Goal: Task Accomplishment & Management: Manage account settings

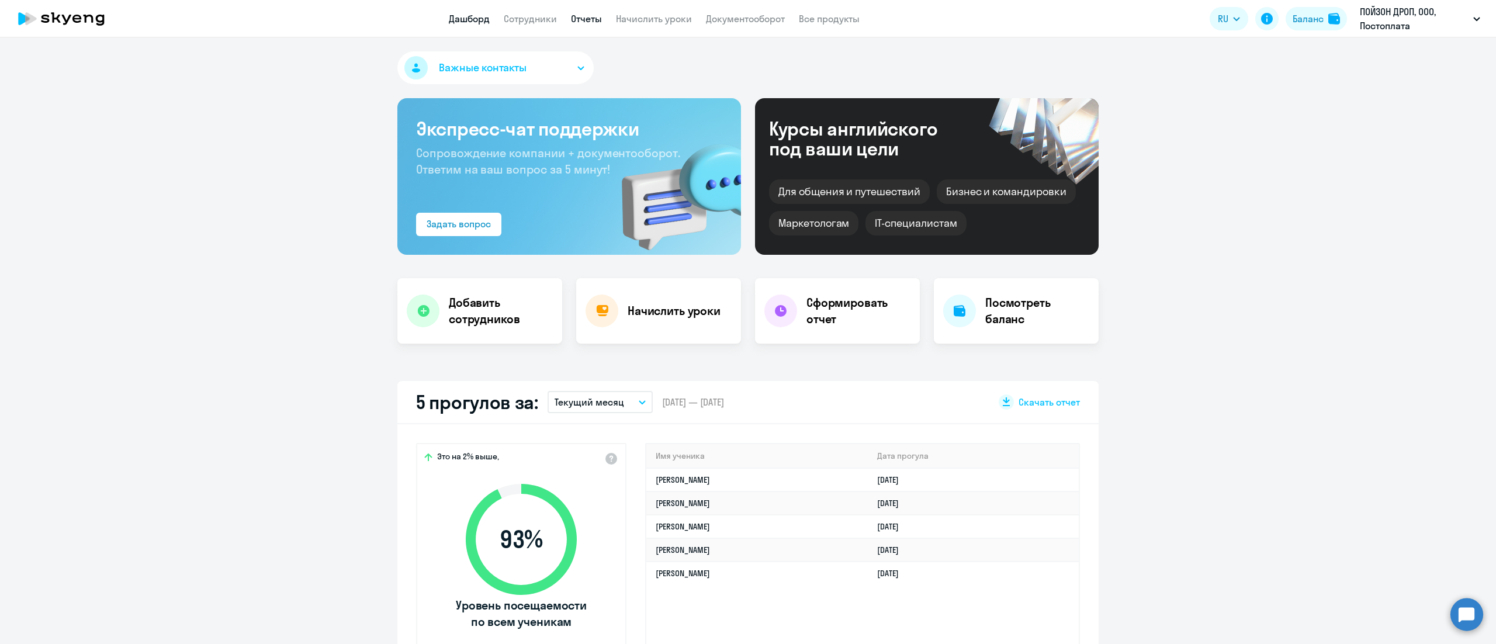
click at [576, 16] on link "Отчеты" at bounding box center [586, 19] width 31 height 12
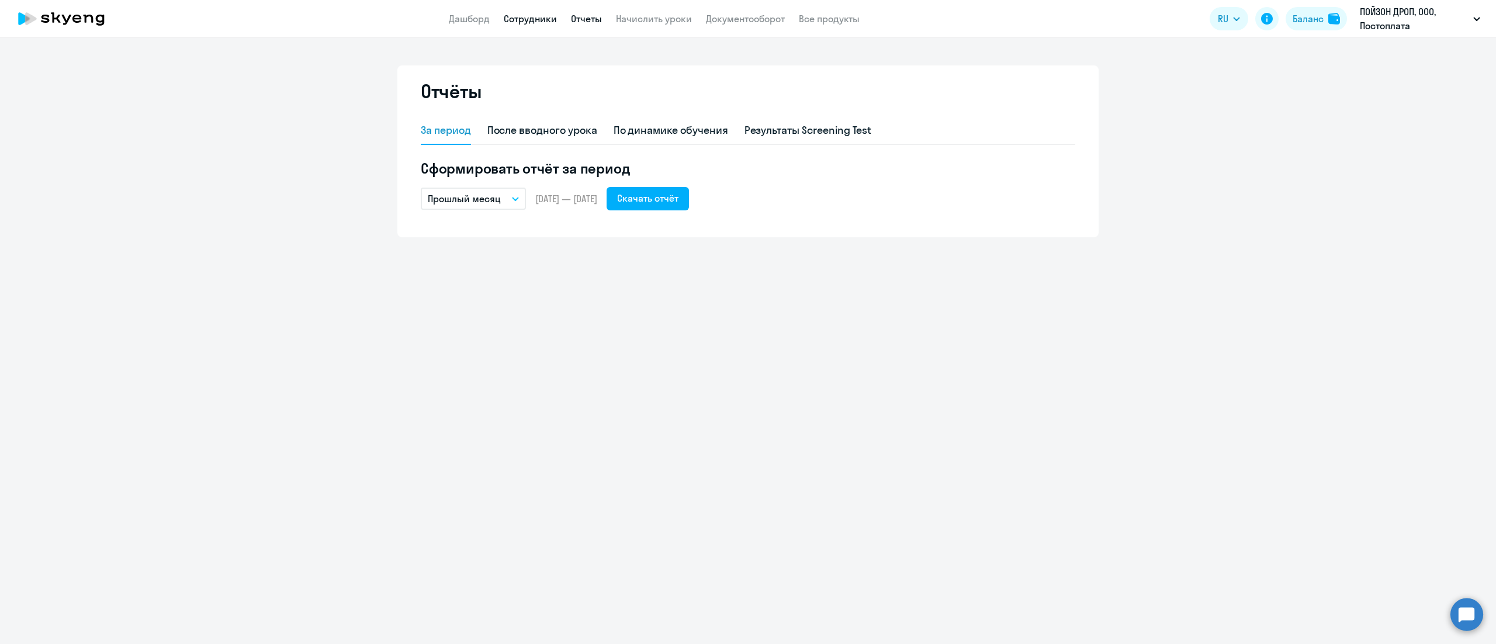
click at [545, 19] on link "Сотрудники" at bounding box center [530, 19] width 53 height 12
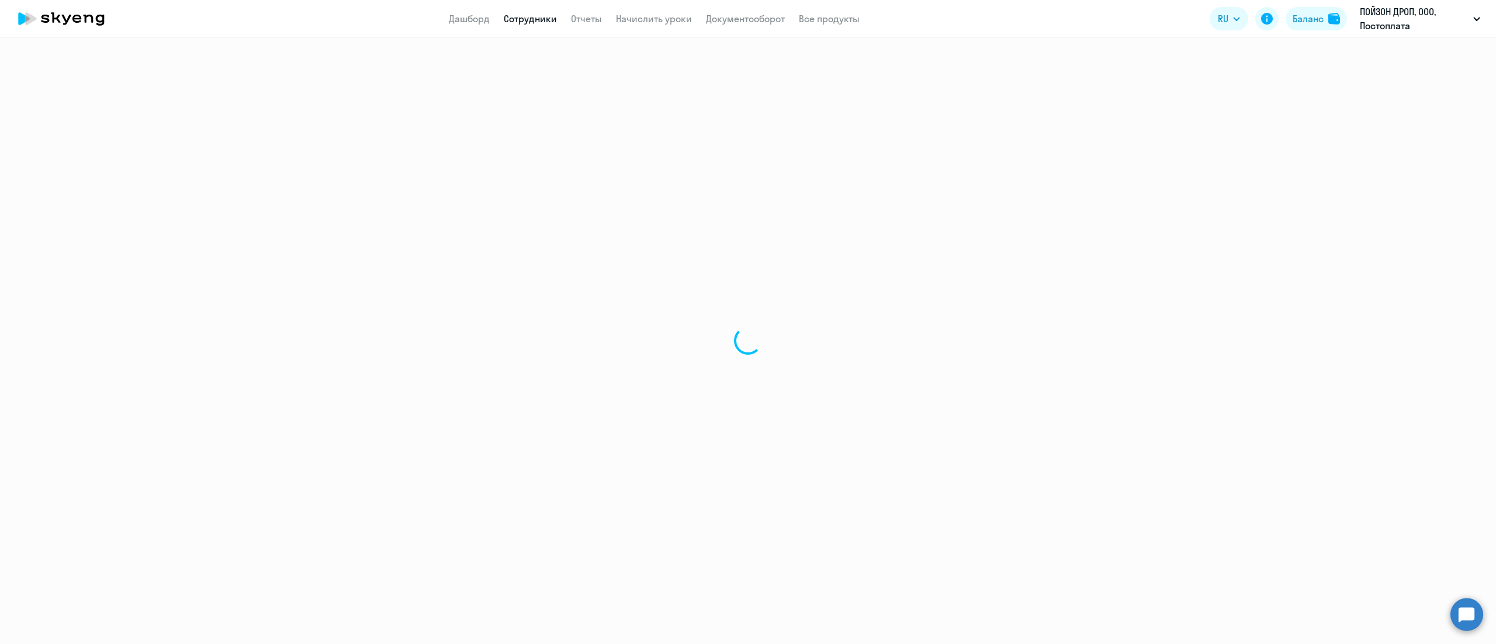
select select "30"
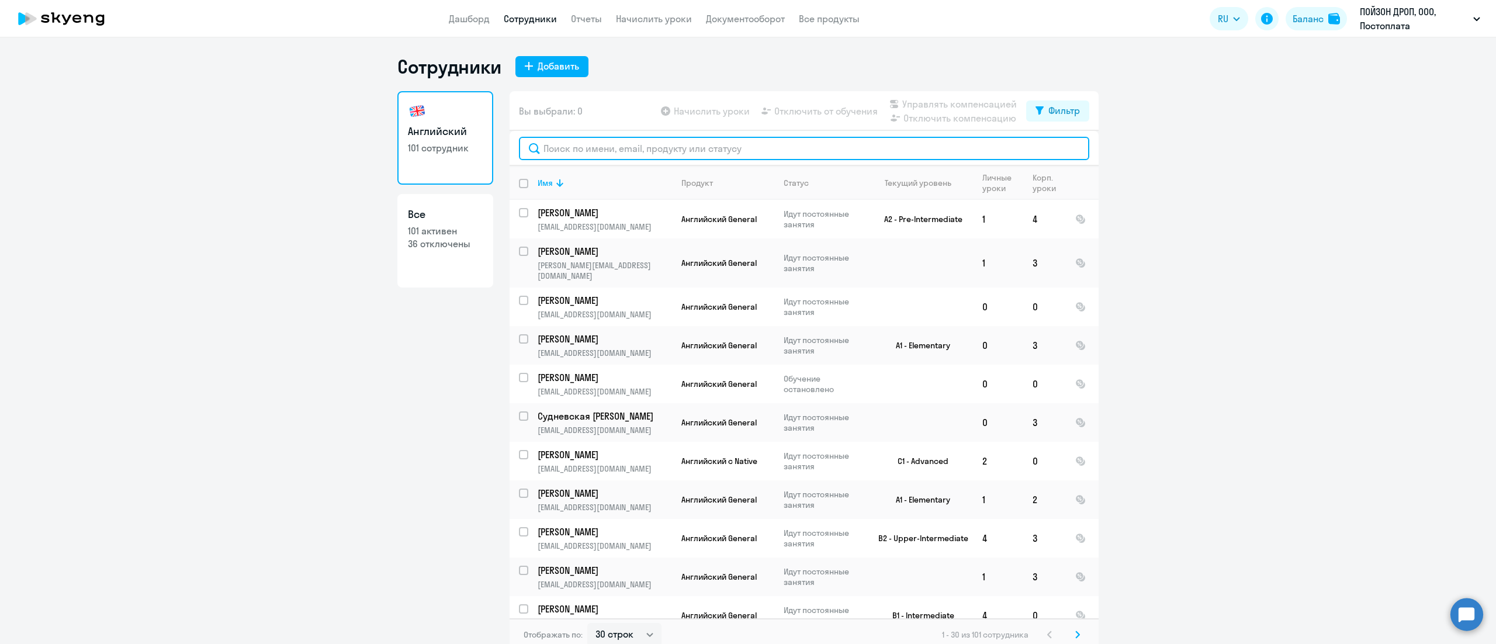
click at [608, 153] on input "text" at bounding box center [804, 148] width 570 height 23
paste input "[PERSON_NAME]"
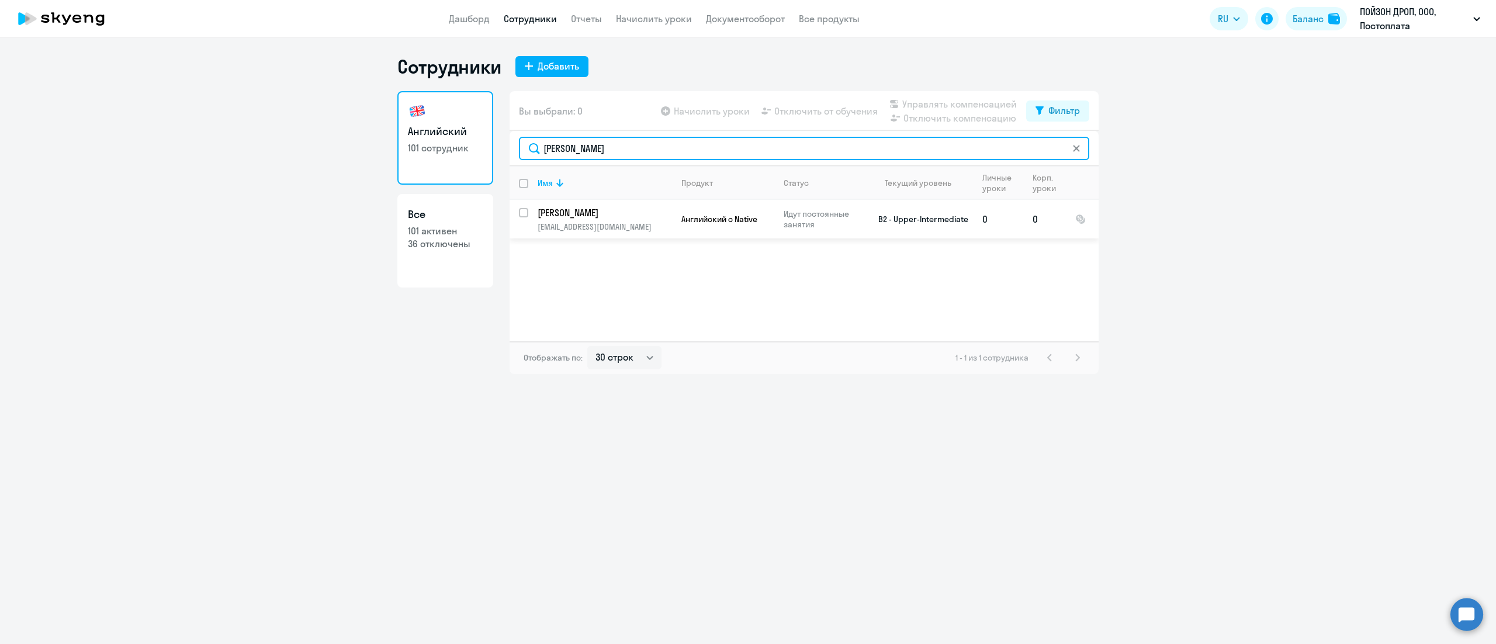
type input "[PERSON_NAME]"
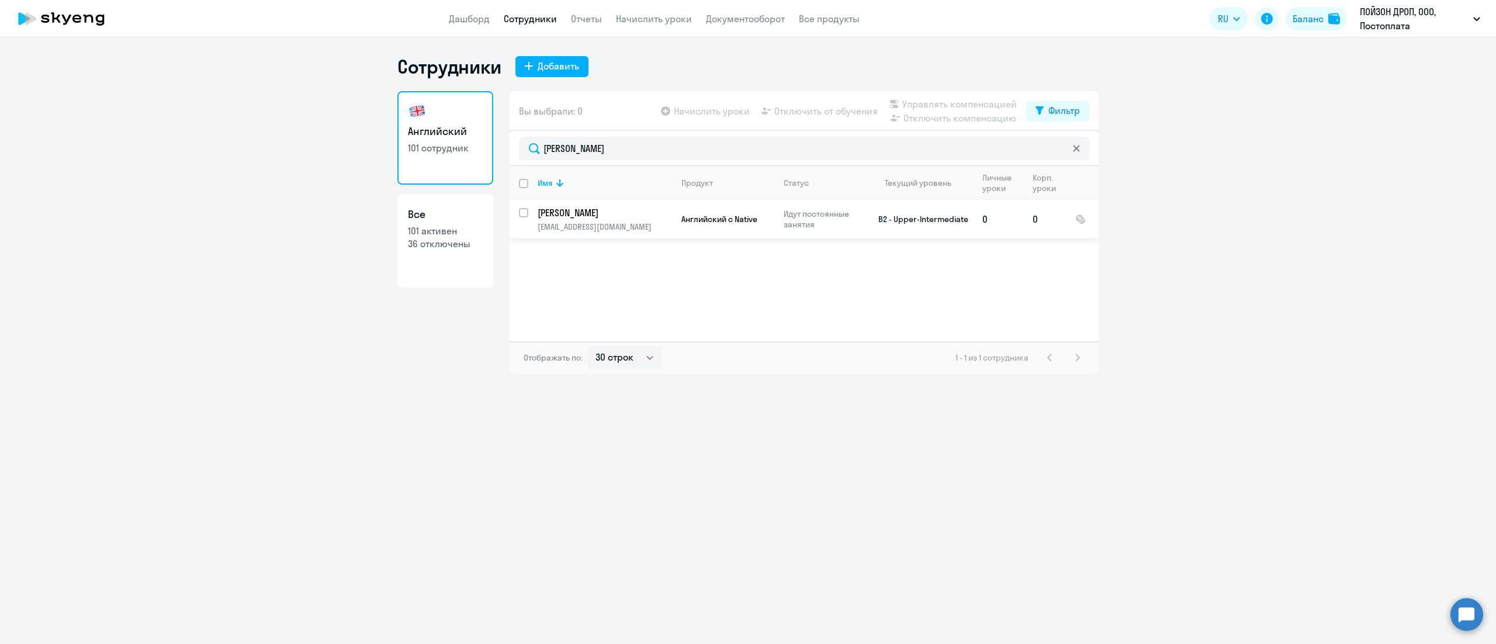
click at [522, 214] on input "select row 23633933" at bounding box center [530, 219] width 23 height 23
checkbox input "true"
click at [943, 118] on span "Отключить компенсацию" at bounding box center [959, 118] width 113 height 14
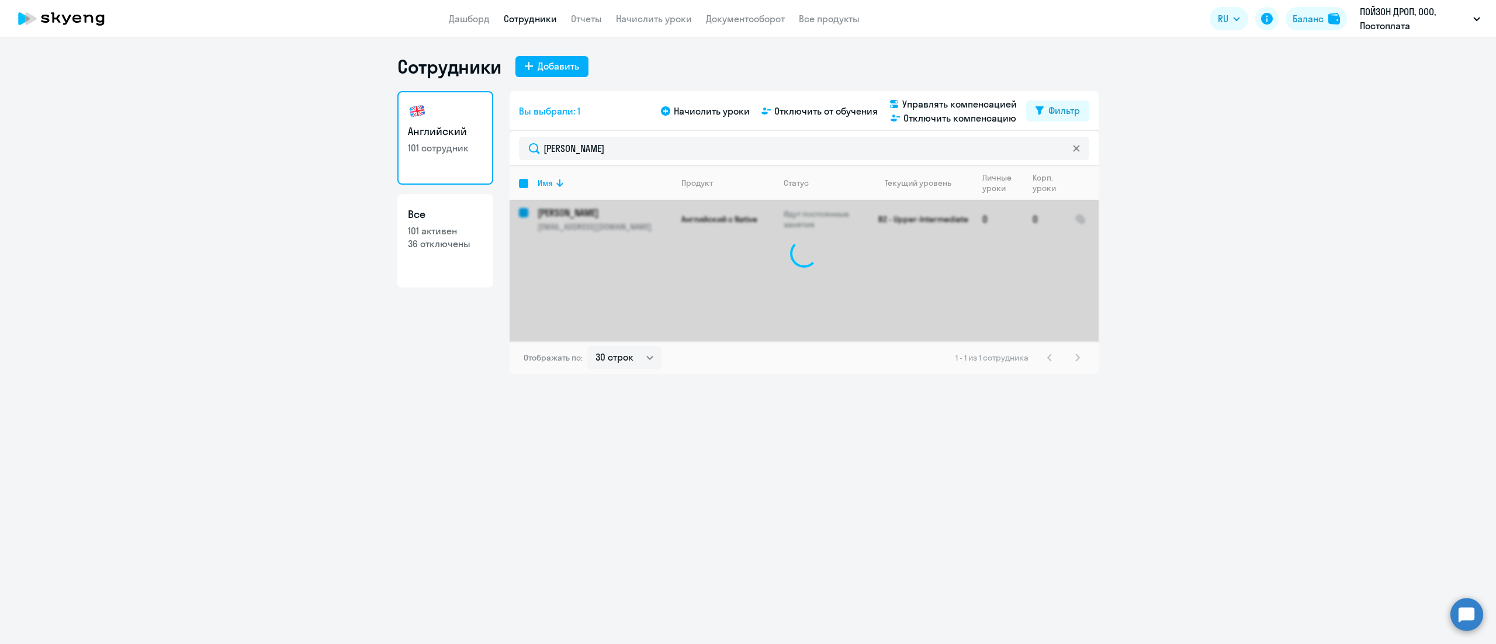
checkbox input "false"
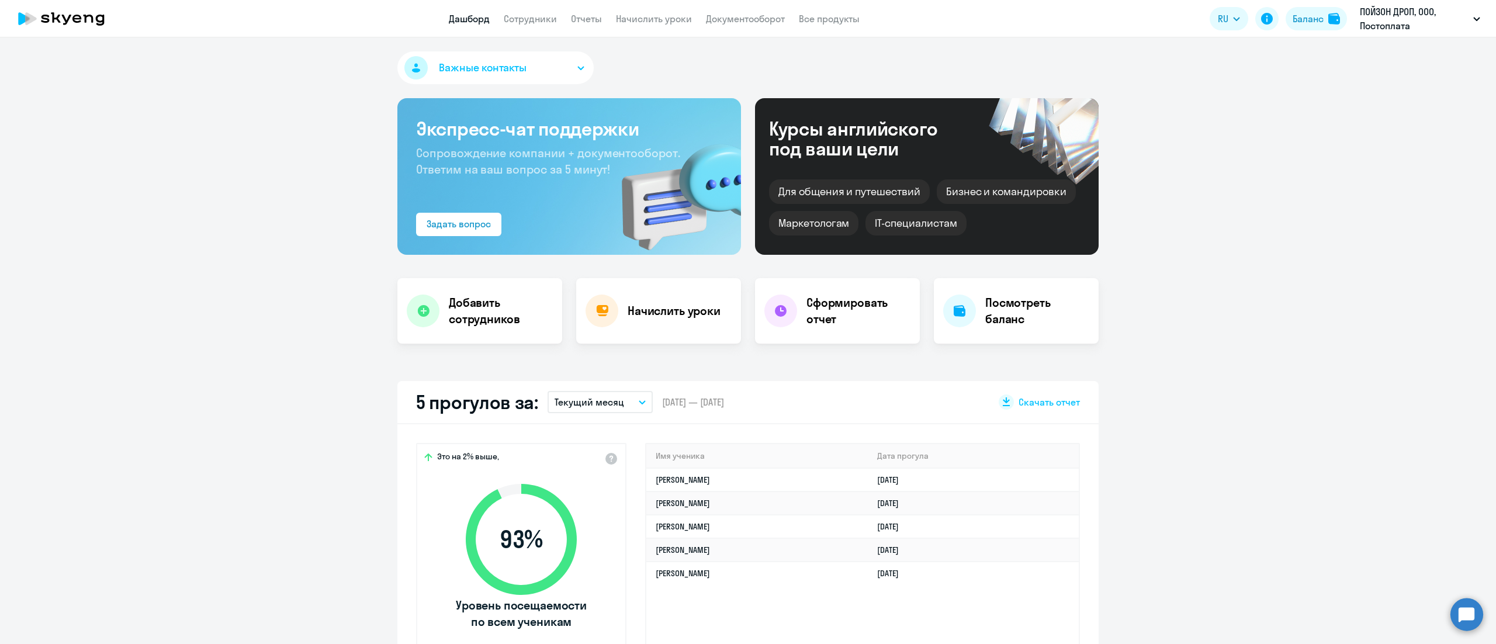
click at [518, 27] on app-header "Дашборд Сотрудники Отчеты Начислить уроки Документооборот Все продукты Дашборд …" at bounding box center [748, 18] width 1496 height 37
click at [521, 16] on link "Сотрудники" at bounding box center [530, 19] width 53 height 12
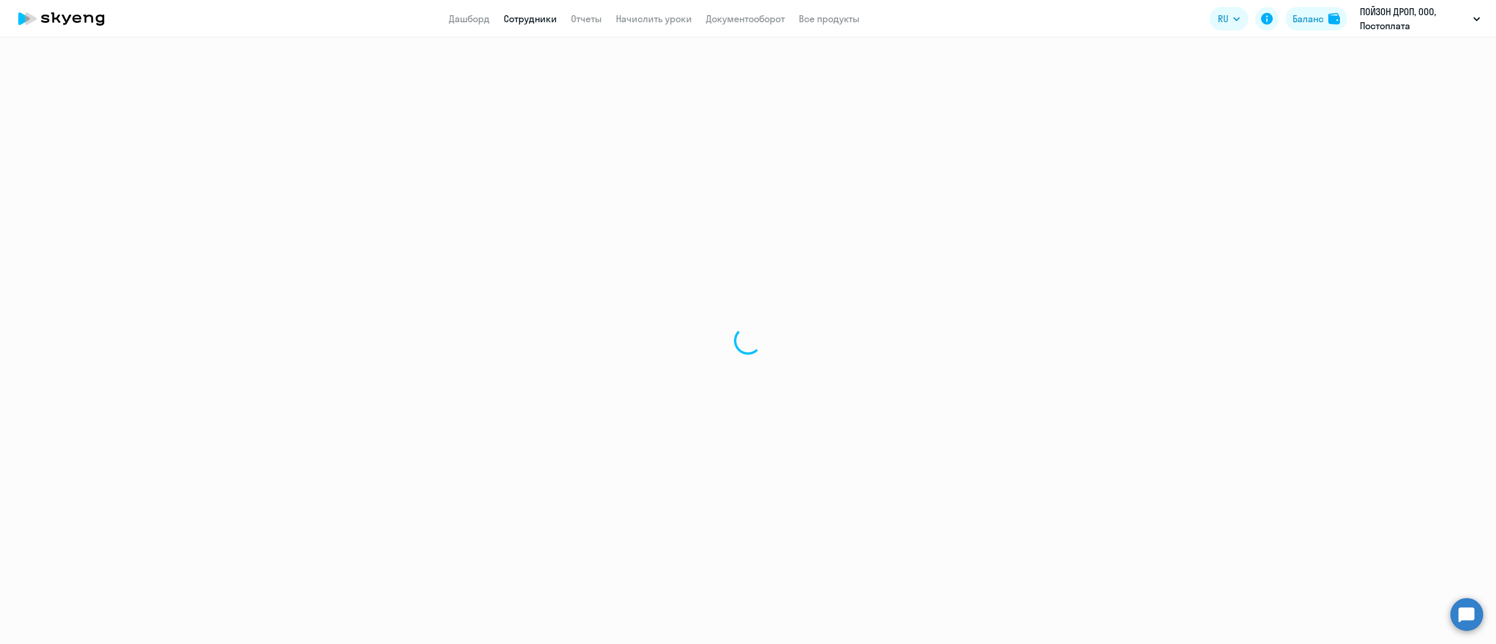
select select "30"
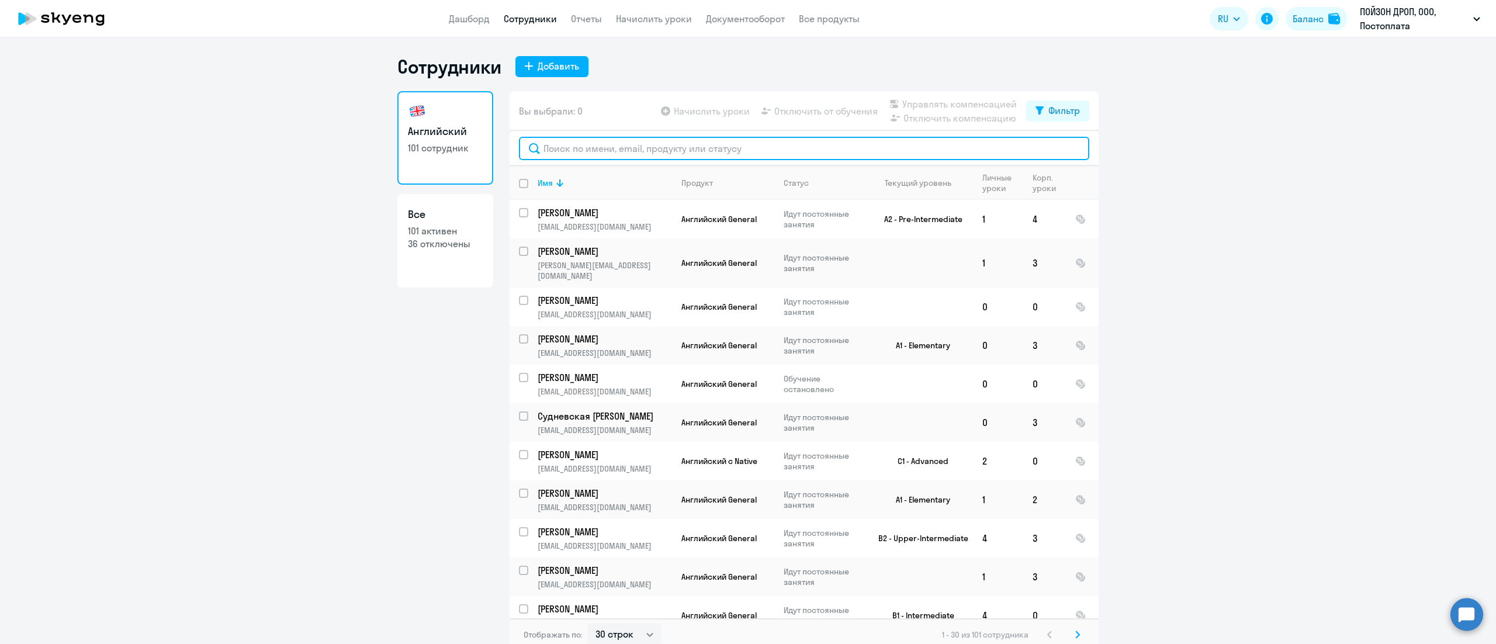
click at [570, 148] on input "text" at bounding box center [804, 148] width 570 height 23
paste input "[PERSON_NAME]"
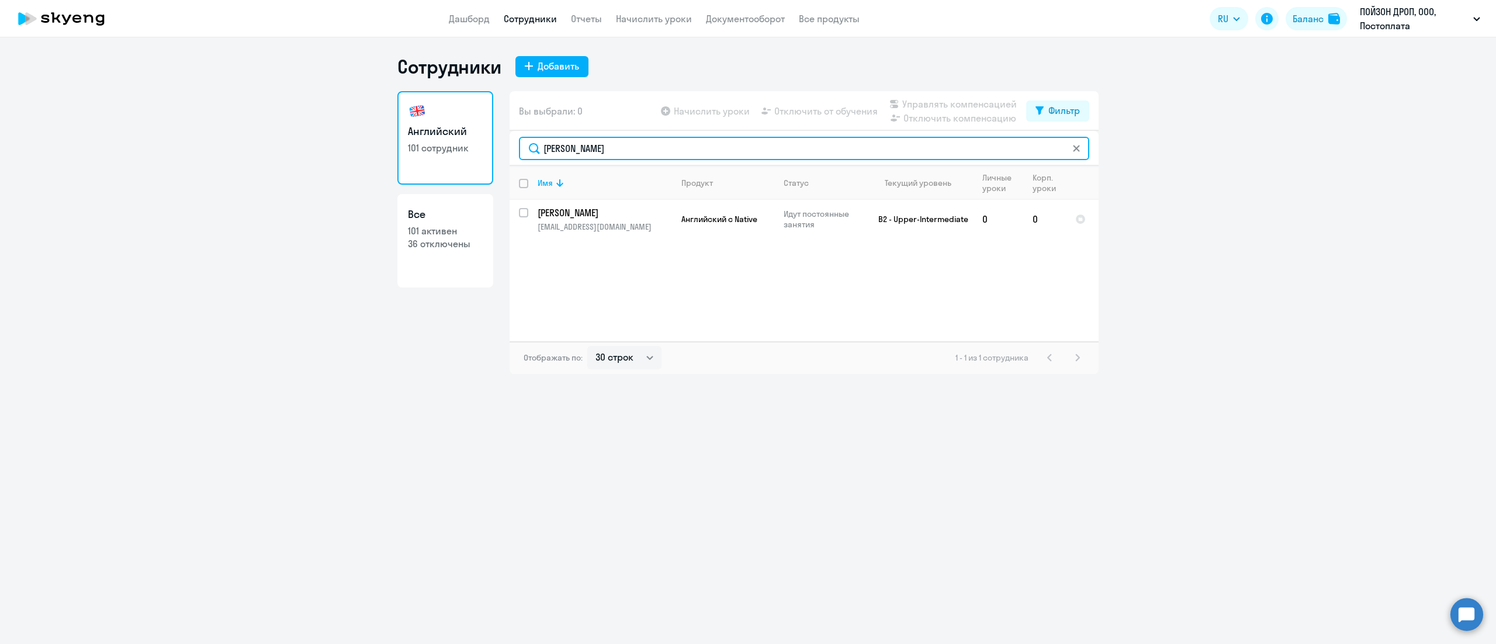
type input "[PERSON_NAME]"
